Goal: Task Accomplishment & Management: Manage account settings

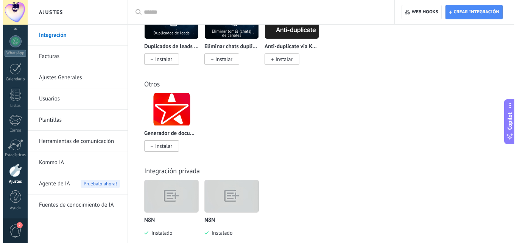
scroll to position [3253, 0]
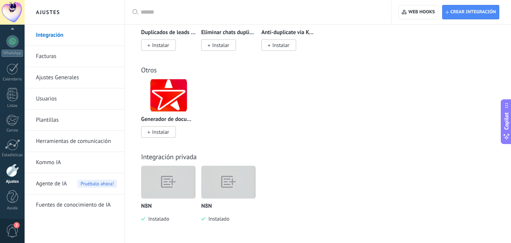
click at [238, 183] on img at bounding box center [229, 181] width 54 height 41
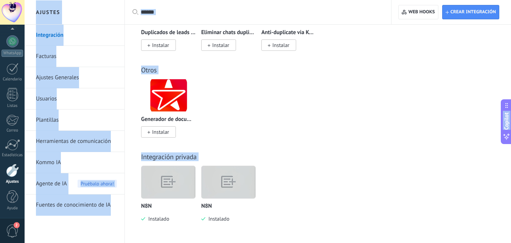
click at [179, 185] on img at bounding box center [169, 181] width 54 height 41
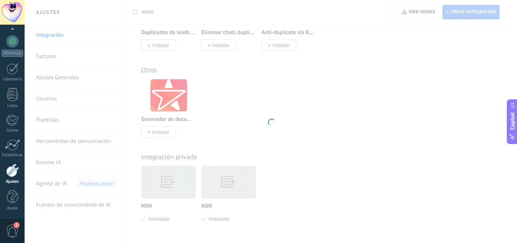
click at [179, 185] on div at bounding box center [271, 121] width 492 height 243
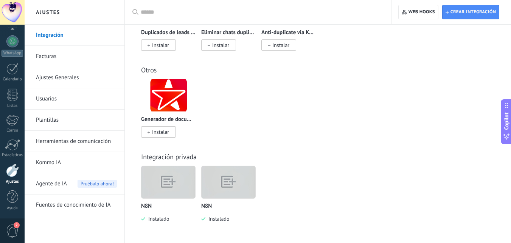
click at [237, 179] on img at bounding box center [229, 181] width 54 height 41
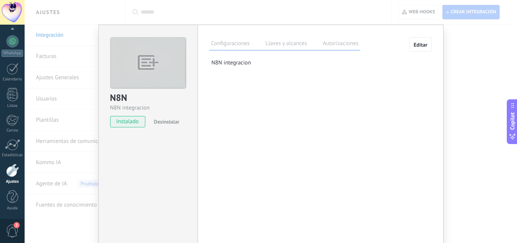
click at [280, 48] on label "Llaves y alcances" at bounding box center [286, 44] width 45 height 11
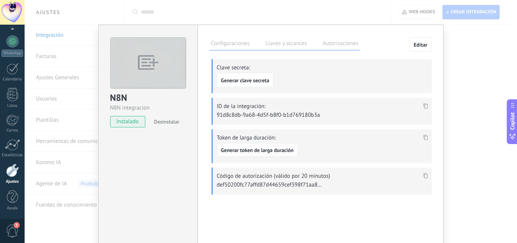
click at [283, 149] on span "Generar token de larga duración" at bounding box center [257, 149] width 73 height 5
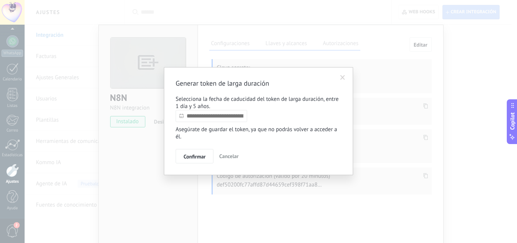
click at [235, 117] on input "text" at bounding box center [212, 116] width 72 height 12
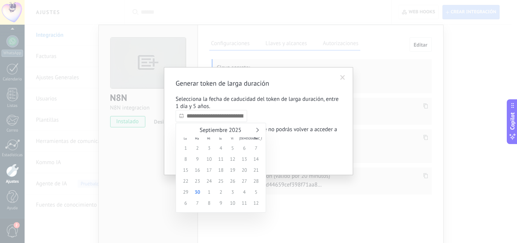
click at [260, 130] on div "Septiembre 2025" at bounding box center [221, 130] width 82 height 7
click at [257, 130] on link at bounding box center [256, 130] width 4 height 4
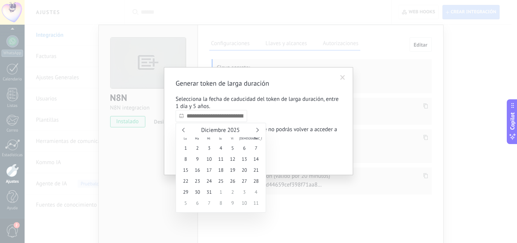
click at [257, 130] on link at bounding box center [256, 130] width 4 height 4
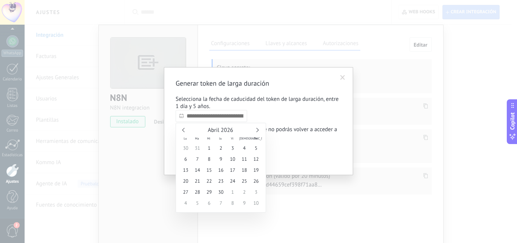
click at [257, 130] on link at bounding box center [256, 130] width 4 height 4
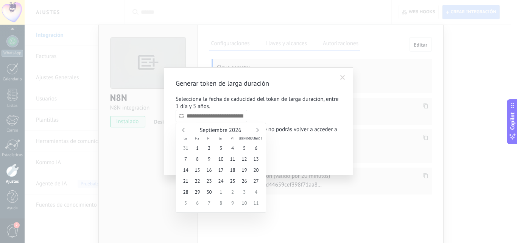
click at [257, 130] on link at bounding box center [256, 130] width 4 height 4
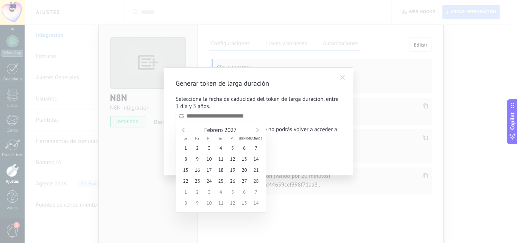
click at [257, 130] on link at bounding box center [256, 130] width 4 height 4
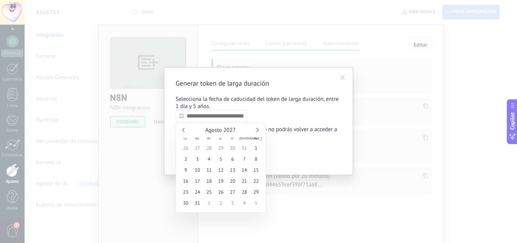
click at [257, 130] on link at bounding box center [256, 130] width 4 height 4
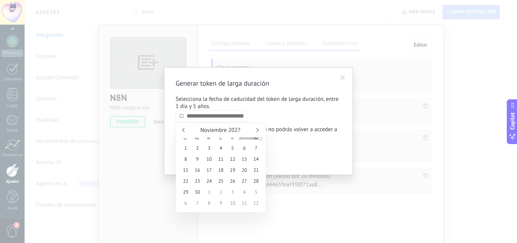
click at [257, 130] on link at bounding box center [256, 130] width 4 height 4
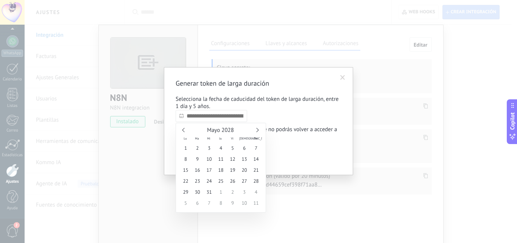
click at [257, 130] on link at bounding box center [256, 130] width 4 height 4
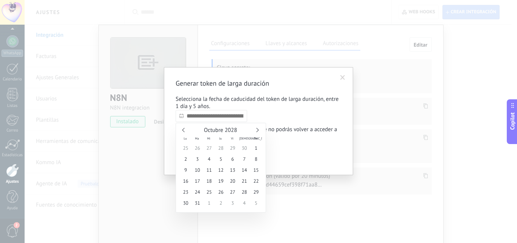
click at [257, 130] on link at bounding box center [256, 130] width 4 height 4
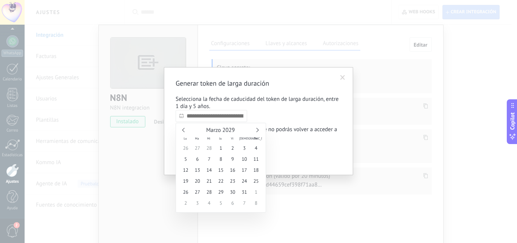
click at [257, 130] on link at bounding box center [256, 130] width 4 height 4
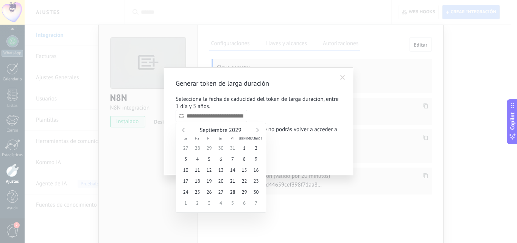
click at [257, 130] on link at bounding box center [256, 130] width 4 height 4
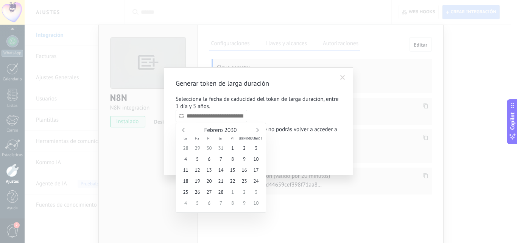
click at [257, 130] on link at bounding box center [256, 130] width 4 height 4
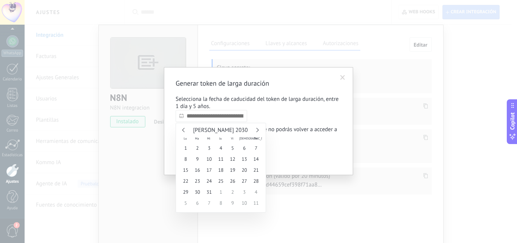
click at [257, 130] on link at bounding box center [256, 130] width 4 height 4
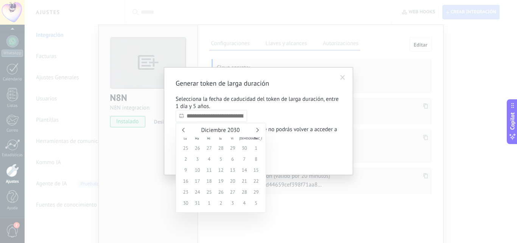
click at [257, 130] on link at bounding box center [256, 130] width 4 height 4
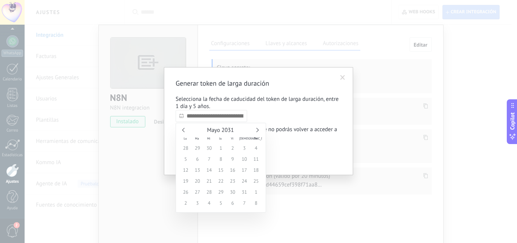
click at [257, 130] on link at bounding box center [256, 130] width 4 height 4
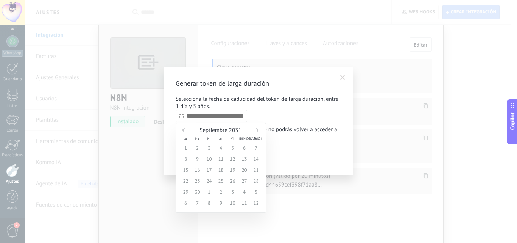
click at [257, 130] on link at bounding box center [256, 130] width 4 height 4
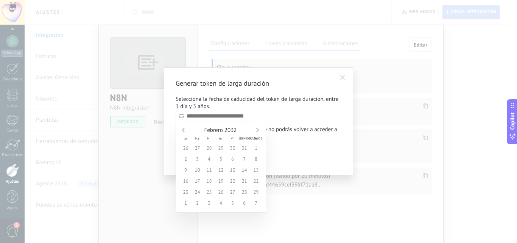
click at [257, 130] on link at bounding box center [256, 130] width 4 height 4
click at [221, 148] on span "1" at bounding box center [221, 147] width 12 height 11
click at [221, 150] on span "1" at bounding box center [221, 147] width 12 height 11
click at [183, 131] on link at bounding box center [184, 130] width 4 height 4
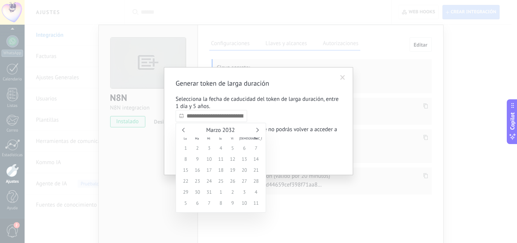
click at [183, 131] on link at bounding box center [184, 130] width 4 height 4
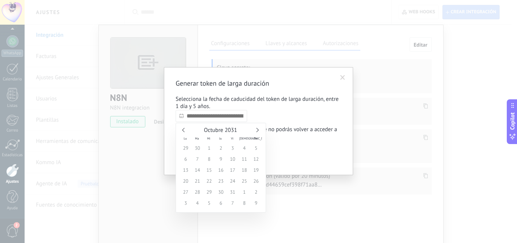
click at [183, 131] on link at bounding box center [184, 130] width 4 height 4
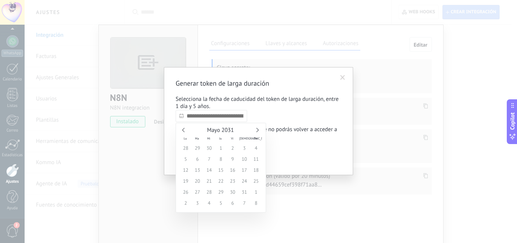
click at [183, 131] on link at bounding box center [184, 130] width 4 height 4
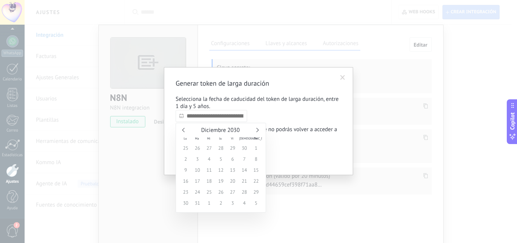
click at [183, 131] on link at bounding box center [184, 130] width 4 height 4
click at [257, 129] on link at bounding box center [256, 130] width 4 height 4
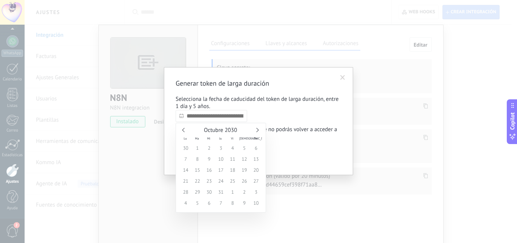
click at [257, 129] on link at bounding box center [256, 130] width 4 height 4
click at [182, 130] on div "Octubre 2030" at bounding box center [221, 130] width 82 height 7
click at [183, 130] on link at bounding box center [184, 130] width 4 height 4
type input "**********"
click at [183, 203] on span "30" at bounding box center [186, 202] width 12 height 11
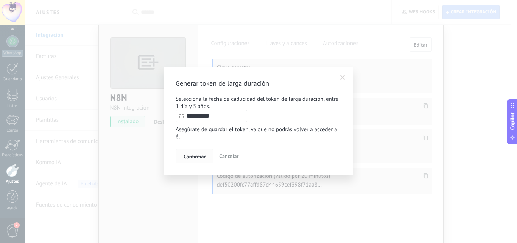
click at [203, 157] on span "Confirmar" at bounding box center [195, 156] width 22 height 5
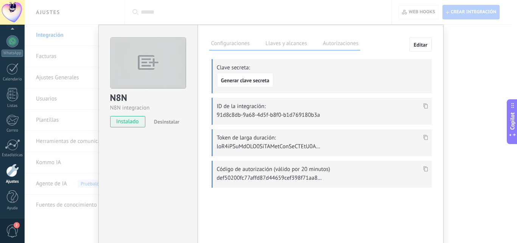
click at [427, 135] on div at bounding box center [425, 137] width 9 height 11
click at [423, 136] on use at bounding box center [425, 136] width 5 height 5
click at [493, 66] on div "N8N N8N integracion instalado Desinstalar Configuraciones Llaves y alcances Aut…" at bounding box center [271, 121] width 492 height 243
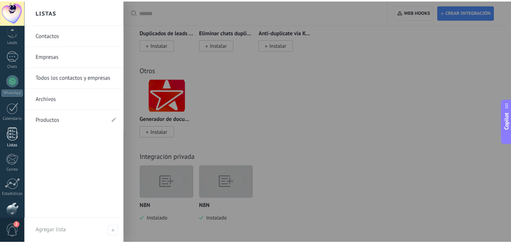
scroll to position [0, 0]
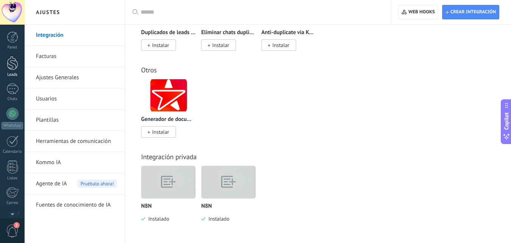
click at [12, 65] on div at bounding box center [12, 63] width 11 height 14
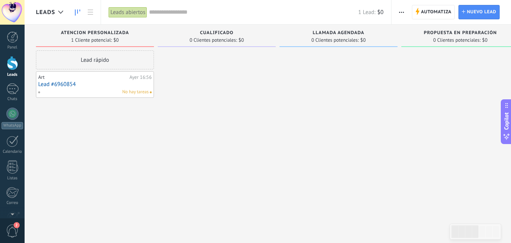
drag, startPoint x: 127, startPoint y: 34, endPoint x: 109, endPoint y: 38, distance: 18.2
click at [109, 38] on span "1 Cliente potencial:" at bounding box center [91, 40] width 41 height 5
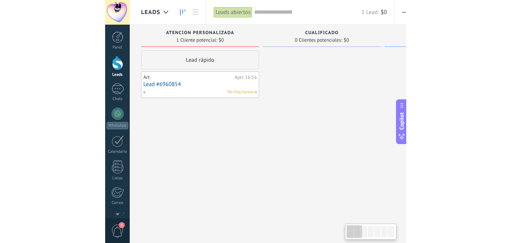
scroll to position [7, 0]
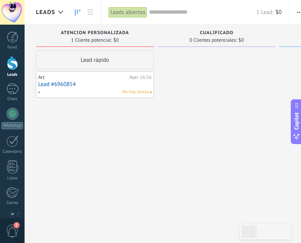
click at [232, 146] on div at bounding box center [217, 122] width 118 height 144
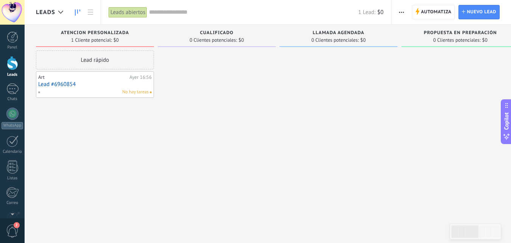
drag, startPoint x: 58, startPoint y: 30, endPoint x: 66, endPoint y: 29, distance: 8.3
click at [67, 30] on div "ATENCION PERSONALIZADA 1 Cliente potencial: $0" at bounding box center [95, 36] width 118 height 22
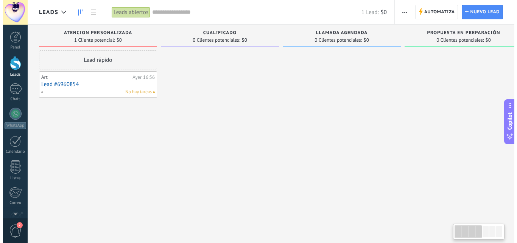
scroll to position [0, 0]
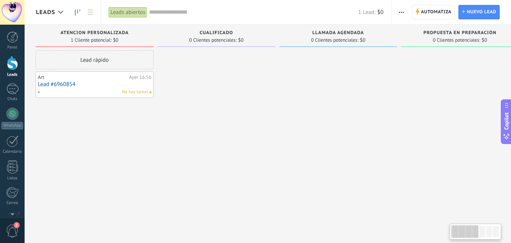
click at [61, 29] on div "ATENCION PERSONALIZADA 1 Cliente potencial: $0" at bounding box center [95, 36] width 118 height 22
click at [88, 29] on div "ATENCION PERSONALIZADA 1 Cliente potencial: $0" at bounding box center [95, 36] width 118 height 22
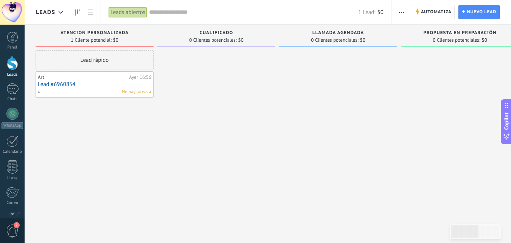
click at [88, 29] on div "ATENCION PERSONALIZADA 1 Cliente potencial: $0" at bounding box center [95, 36] width 118 height 22
drag, startPoint x: 128, startPoint y: 32, endPoint x: 60, endPoint y: 32, distance: 68.1
click at [61, 32] on span "ATENCION PERSONALIZADA" at bounding box center [95, 32] width 68 height 5
click at [325, 143] on div at bounding box center [338, 122] width 118 height 144
click at [20, 91] on link "1 Chats" at bounding box center [12, 92] width 25 height 18
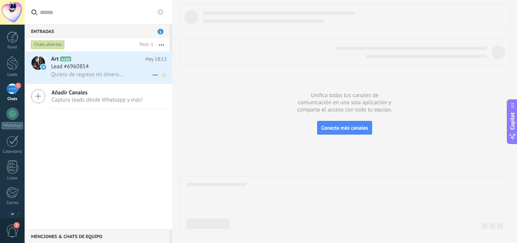
click at [107, 72] on span "Quiero de regreso mi dinero estoy molesto" at bounding box center [88, 74] width 74 height 7
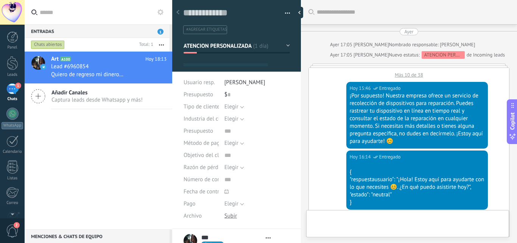
type textarea "**********"
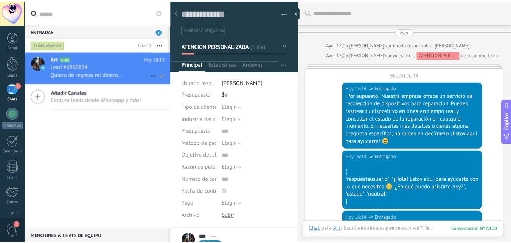
scroll to position [477, 0]
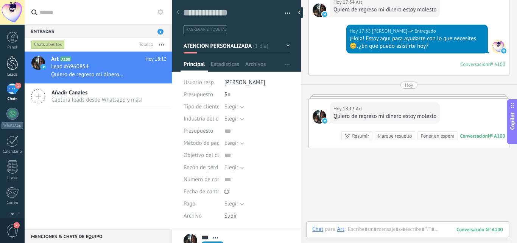
click at [17, 64] on div at bounding box center [12, 63] width 11 height 14
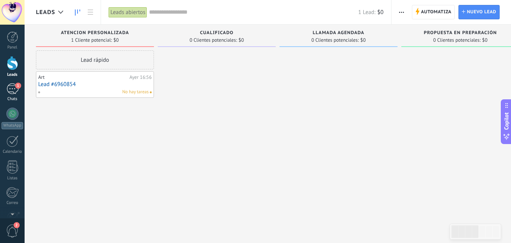
click at [12, 95] on link "1 Chats" at bounding box center [12, 92] width 25 height 18
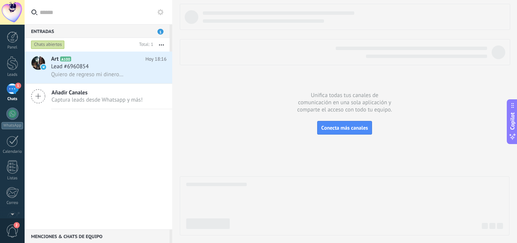
click at [16, 92] on div "1" at bounding box center [12, 88] width 12 height 11
